Goal: Check status: Check status

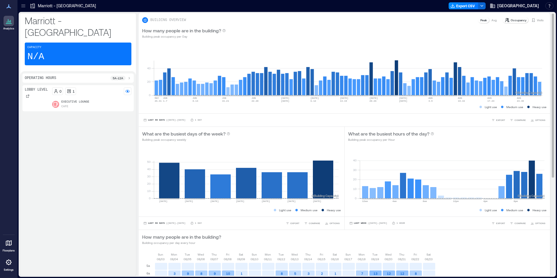
drag, startPoint x: 531, startPoint y: 21, endPoint x: 507, endPoint y: 54, distance: 40.7
click at [532, 21] on div "Visits" at bounding box center [537, 20] width 17 height 6
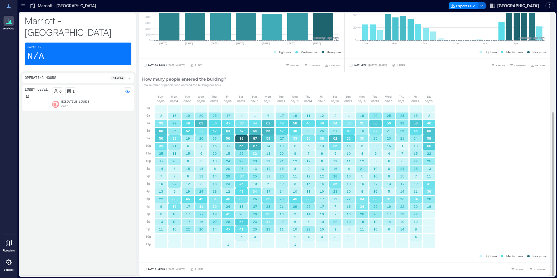
scroll to position [1, 0]
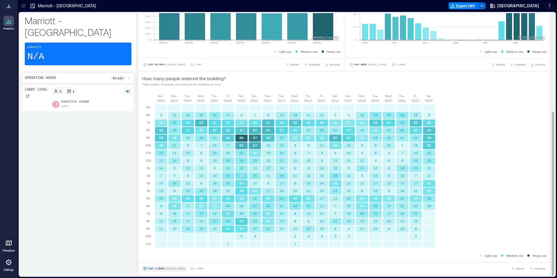
click at [160, 269] on span "Last 3 Weeks" at bounding box center [156, 269] width 17 height 0
click at [160, 256] on span "Custom" at bounding box center [154, 258] width 13 height 4
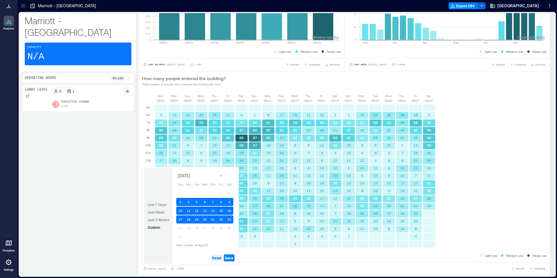
click at [217, 257] on span "Reset" at bounding box center [216, 257] width 9 height 5
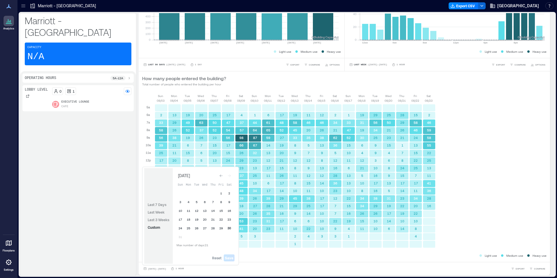
click at [231, 227] on button "30" at bounding box center [229, 228] width 8 height 8
click at [222, 227] on button "29" at bounding box center [221, 228] width 8 height 8
click at [215, 228] on button "28" at bounding box center [213, 228] width 8 height 8
click at [229, 260] on span "Save" at bounding box center [229, 257] width 8 height 5
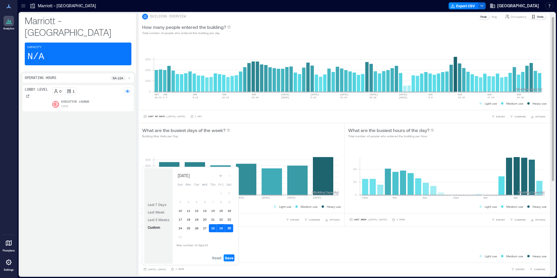
scroll to position [0, 0]
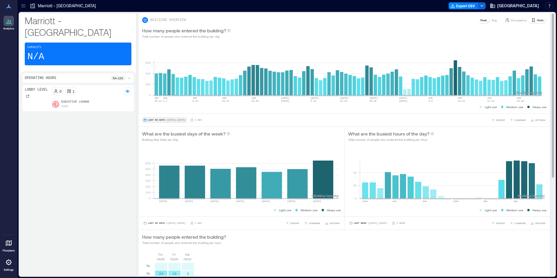
click at [159, 120] on span "Last 90 Days" at bounding box center [156, 120] width 17 height 0
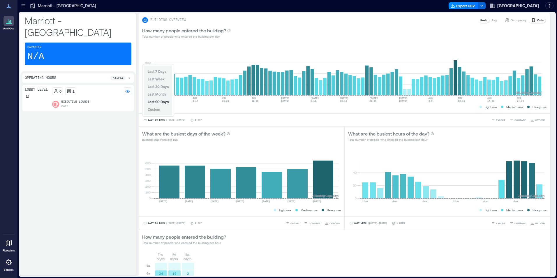
click at [163, 110] on div "Last 7 Days Last Week Last 30 Days Last Month Last 90 Days Custom" at bounding box center [158, 91] width 28 height 50
click at [159, 110] on span "Custom" at bounding box center [154, 109] width 13 height 4
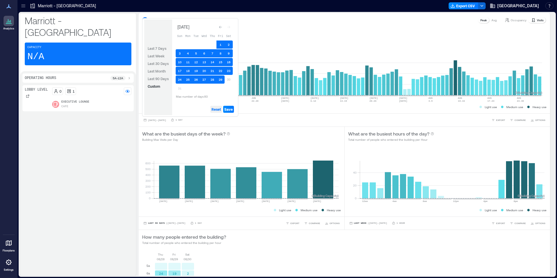
click at [217, 109] on span "Reset" at bounding box center [215, 109] width 9 height 5
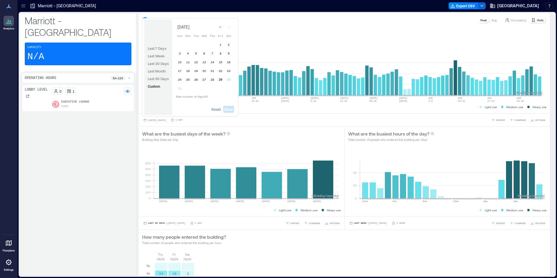
click at [222, 80] on button "29" at bounding box center [220, 79] width 8 height 8
click at [214, 80] on button "28" at bounding box center [212, 79] width 8 height 8
click at [205, 79] on button "27" at bounding box center [204, 79] width 8 height 8
click at [228, 111] on span "Save" at bounding box center [228, 109] width 8 height 5
